Goal: Communication & Community: Answer question/provide support

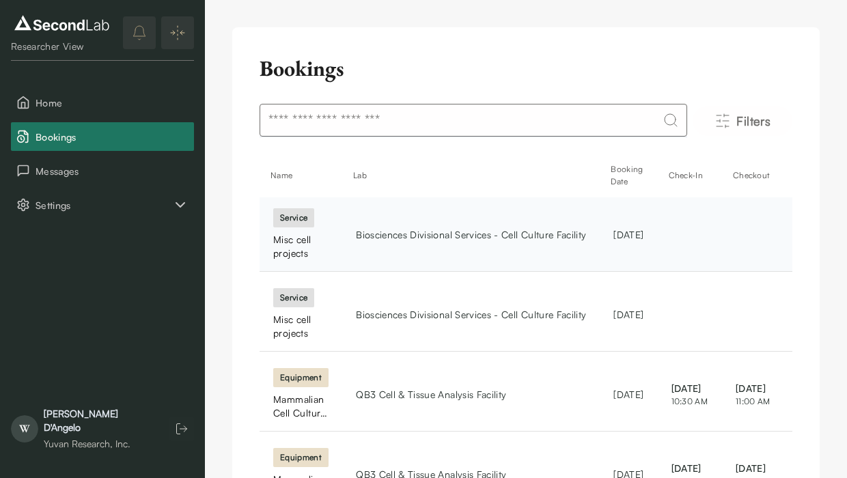
click at [376, 242] on td "Biosciences Divisional Services - Cell Culture Facility" at bounding box center [470, 234] width 257 height 74
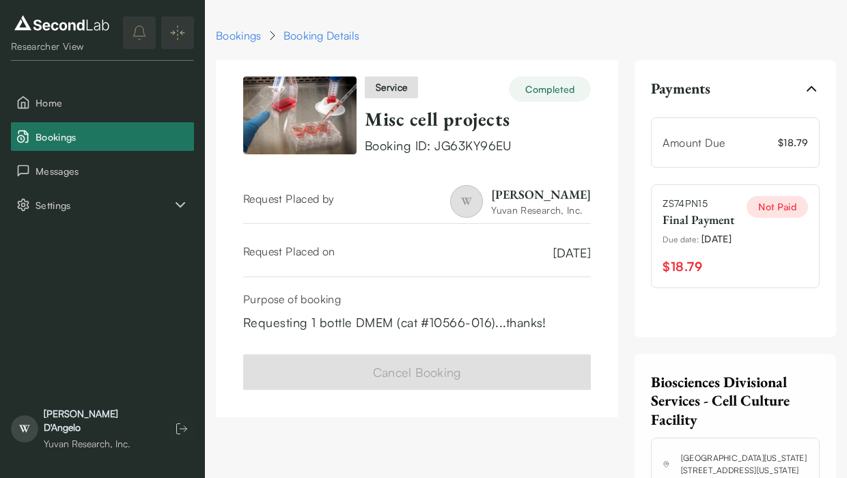
click at [774, 218] on div "Not Paid" at bounding box center [776, 207] width 61 height 22
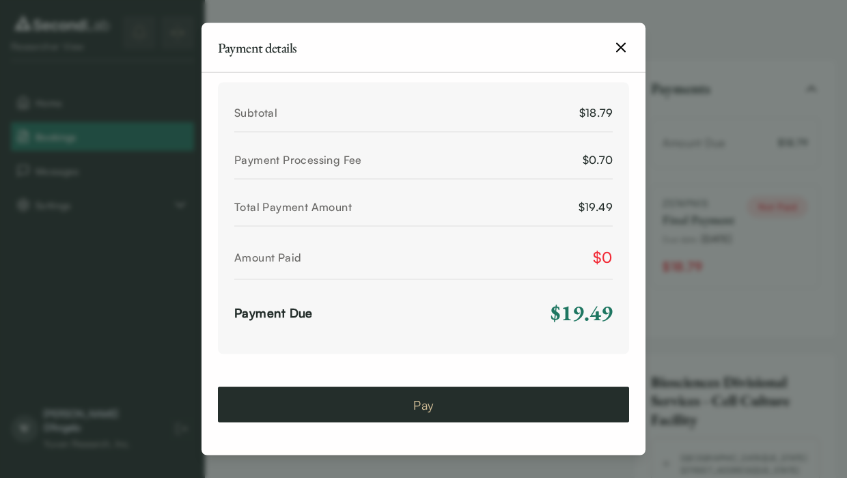
scroll to position [607, 0]
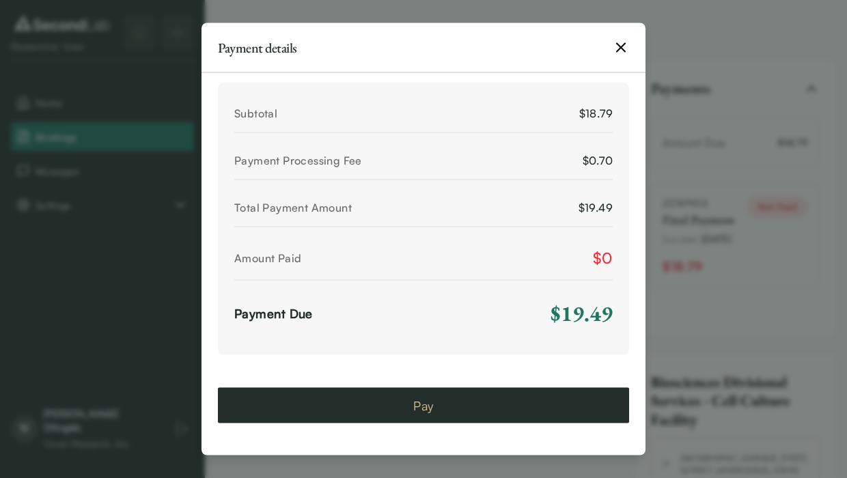
click at [409, 412] on button "Pay" at bounding box center [423, 405] width 411 height 36
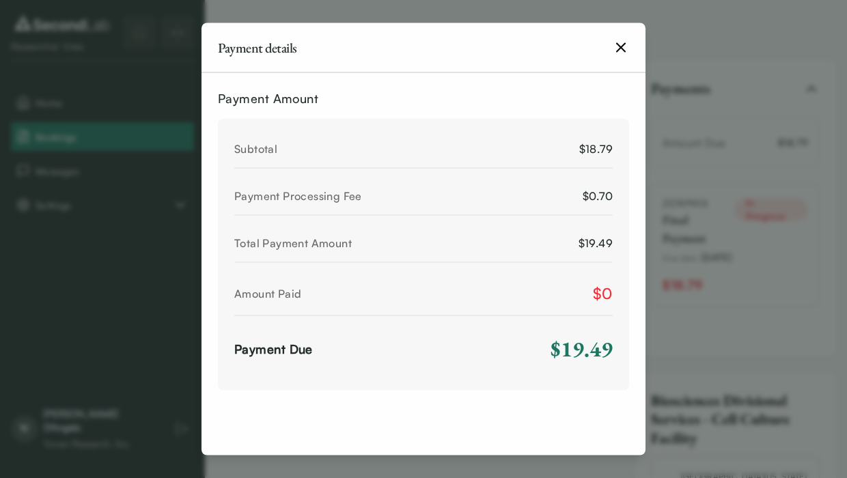
click at [621, 53] on icon "button" at bounding box center [620, 48] width 16 height 16
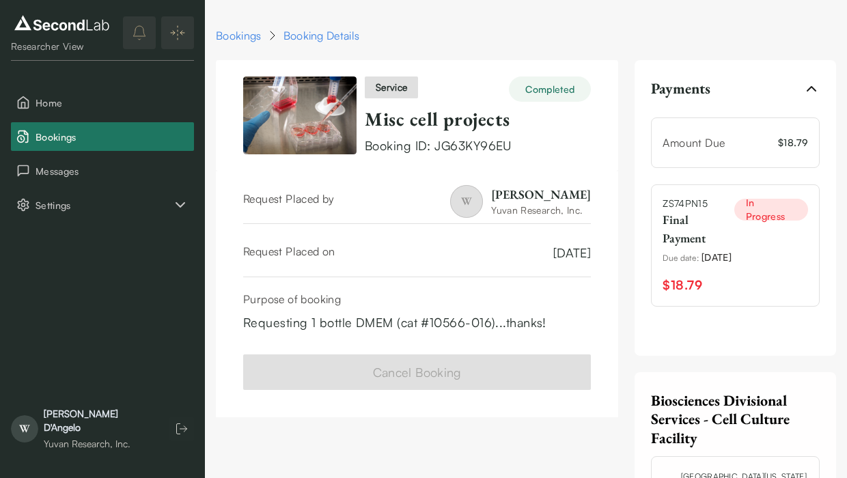
click at [772, 211] on div "In Progress" at bounding box center [771, 210] width 74 height 22
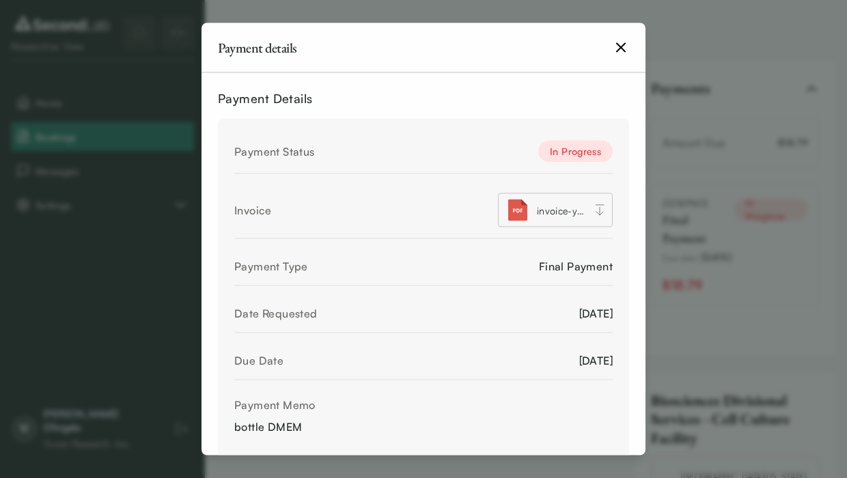
click at [616, 47] on icon "button" at bounding box center [620, 48] width 16 height 16
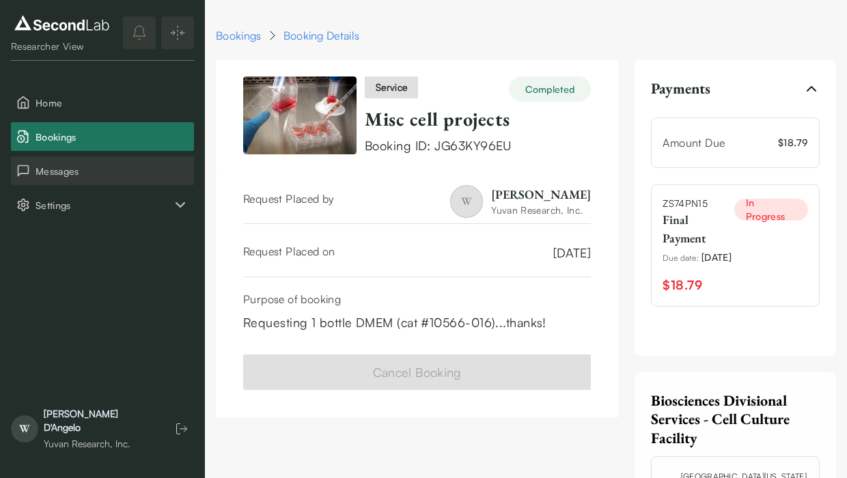
click at [41, 180] on button "Messages" at bounding box center [102, 170] width 183 height 29
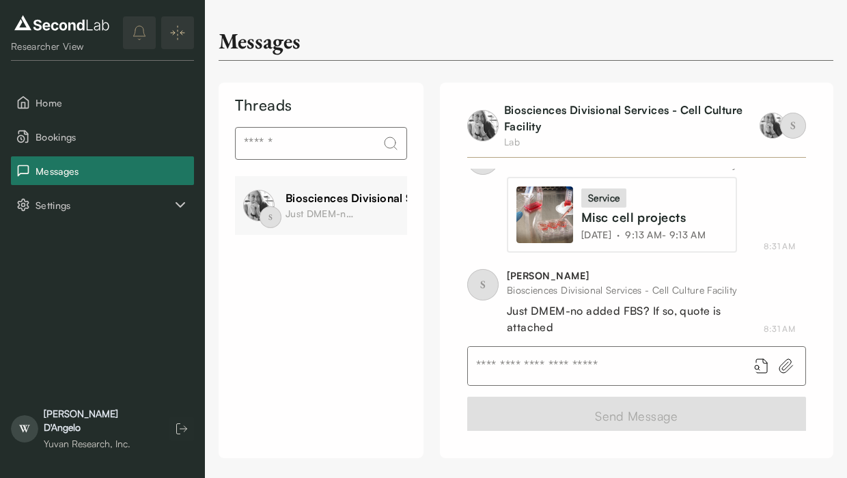
click at [594, 361] on input "text" at bounding box center [602, 366] width 269 height 38
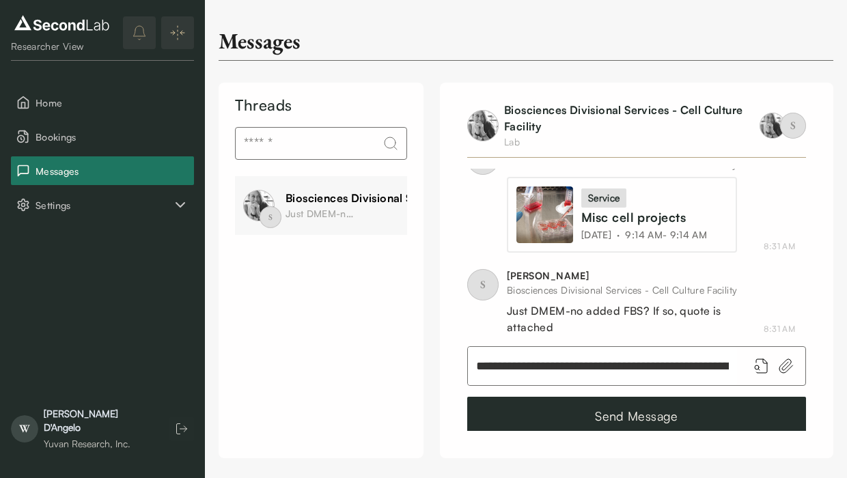
click at [649, 363] on input "**********" at bounding box center [602, 366] width 269 height 38
type input "**********"
click at [677, 422] on button "Send Message" at bounding box center [636, 416] width 339 height 38
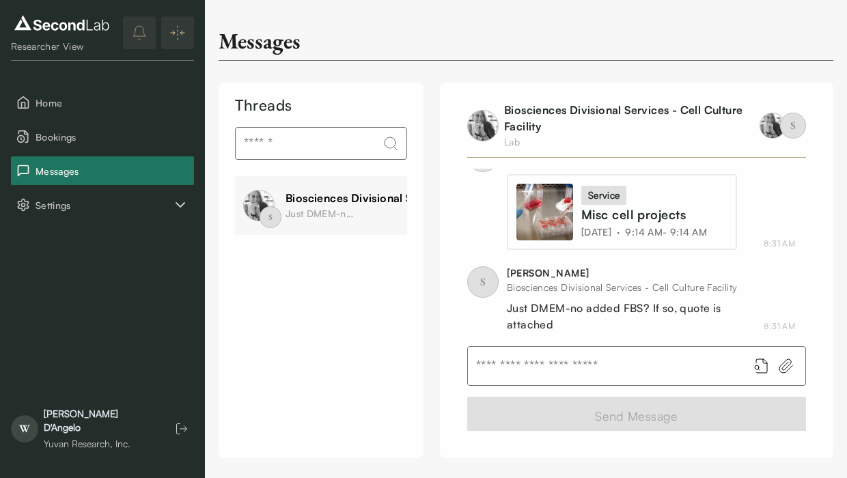
scroll to position [933, 0]
